Goal: Find specific page/section: Find specific page/section

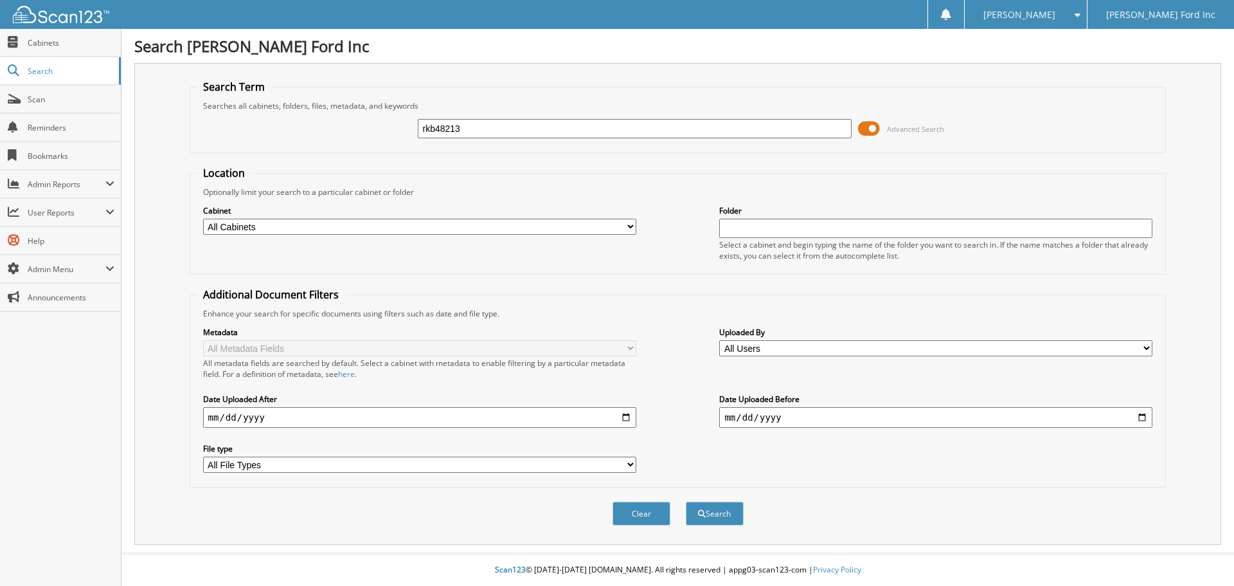
type input "rkb48213"
click at [686, 501] on button "Search" at bounding box center [715, 513] width 58 height 24
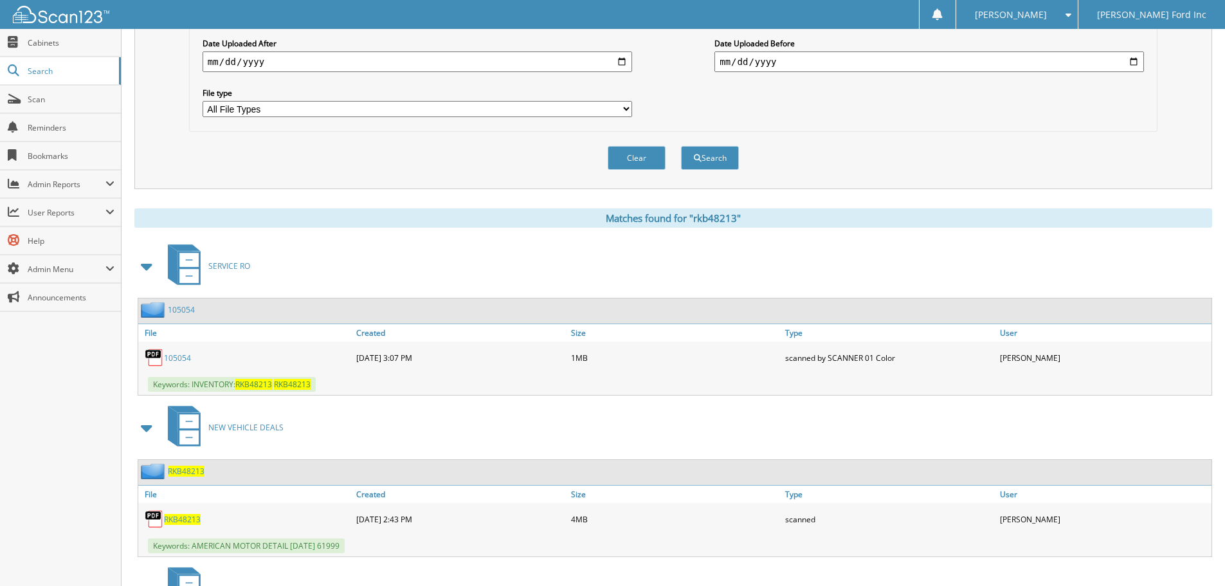
scroll to position [514, 0]
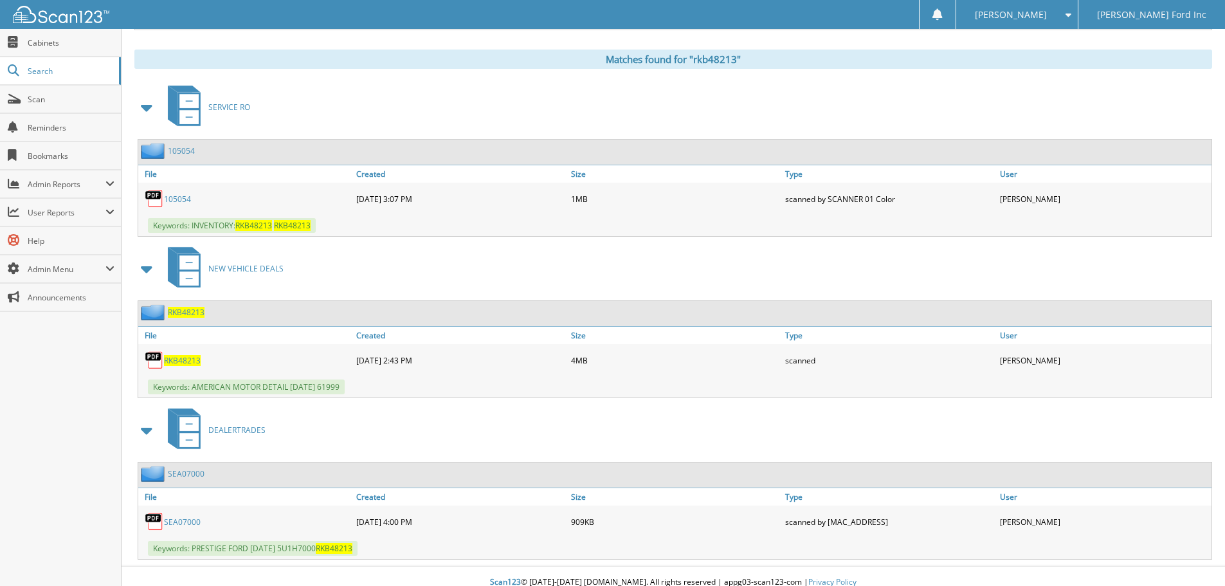
click at [188, 358] on span "RKB48213" at bounding box center [182, 360] width 37 height 11
click at [454, 49] on div "Search Term Searches all cabinets, folders, files, metadata, and keywords rkb48…" at bounding box center [672, 54] width 1077 height 1011
